Goal: Task Accomplishment & Management: Complete application form

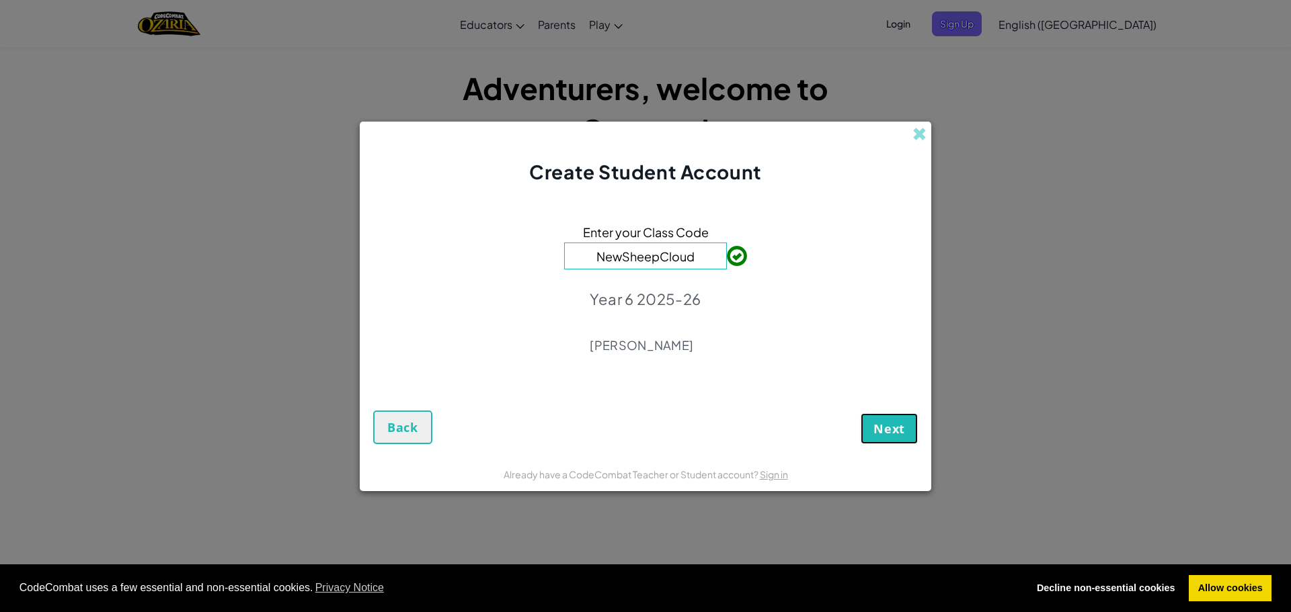
click at [879, 434] on span "Next" at bounding box center [889, 429] width 32 height 16
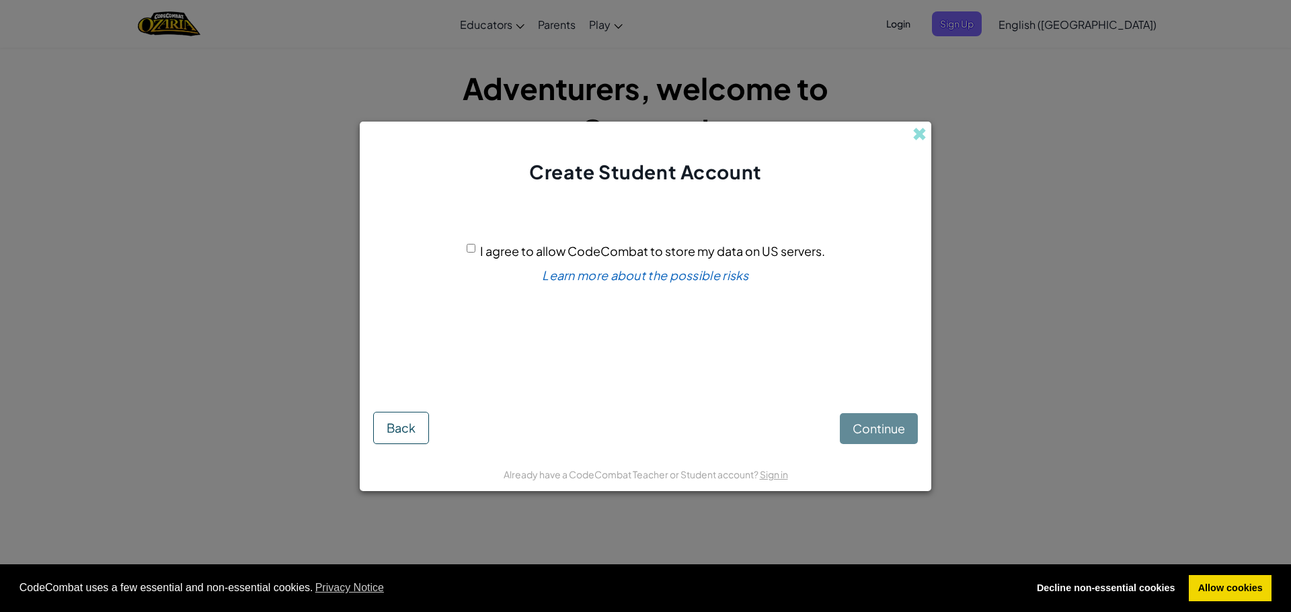
click at [888, 442] on div "Continue Back" at bounding box center [645, 417] width 544 height 54
click at [472, 248] on input "I agree to allow CodeCombat to store my data on US servers." at bounding box center [471, 248] width 9 height 9
checkbox input "true"
click at [889, 439] on button "Continue" at bounding box center [879, 428] width 78 height 31
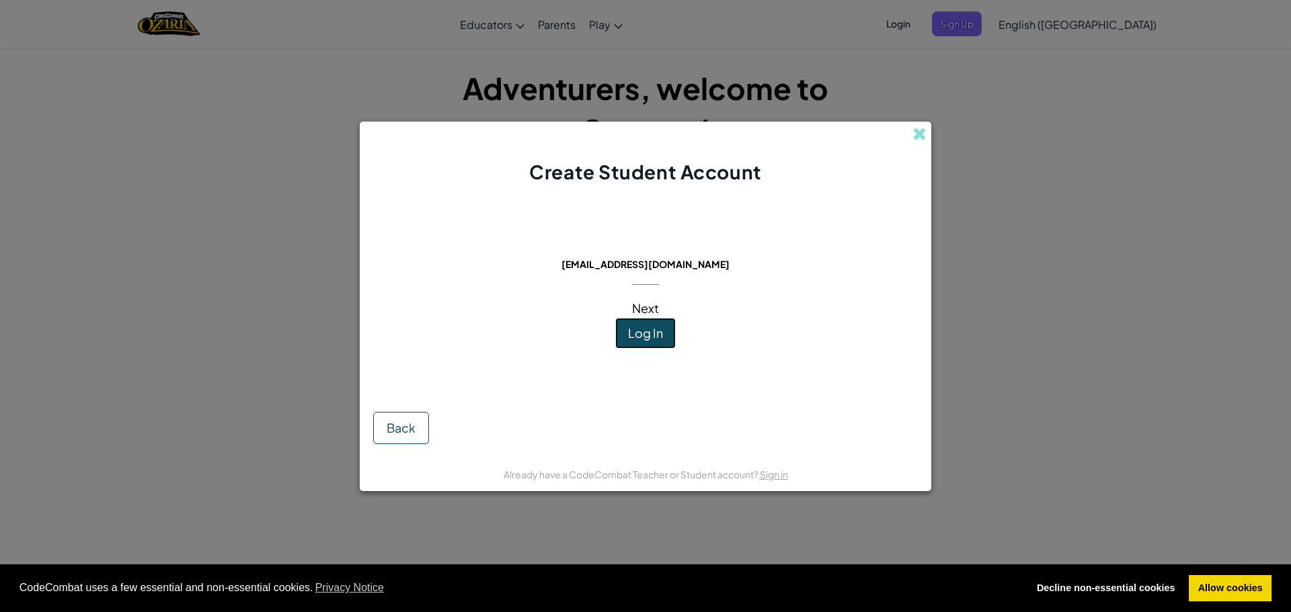
click at [652, 331] on span "Log In" at bounding box center [645, 332] width 35 height 15
